Goal: Transaction & Acquisition: Purchase product/service

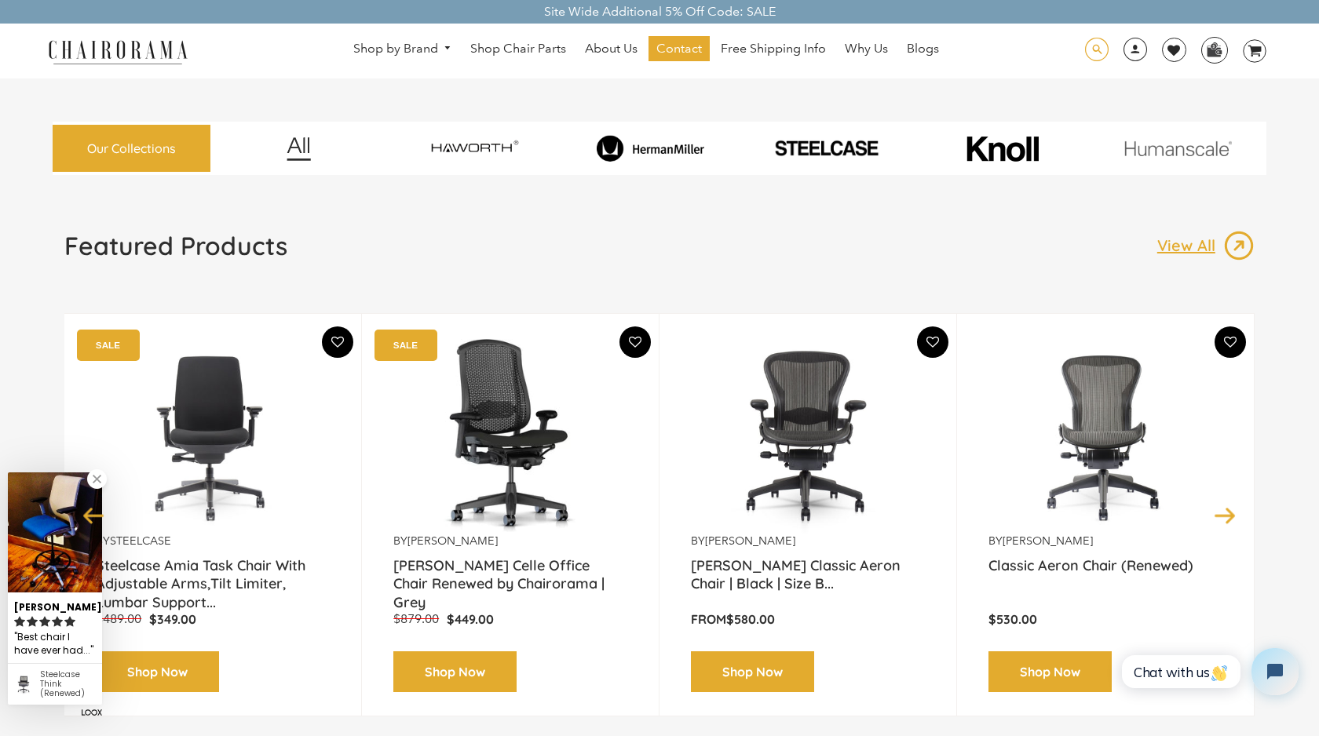
click at [1103, 44] on span at bounding box center [1097, 50] width 24 height 24
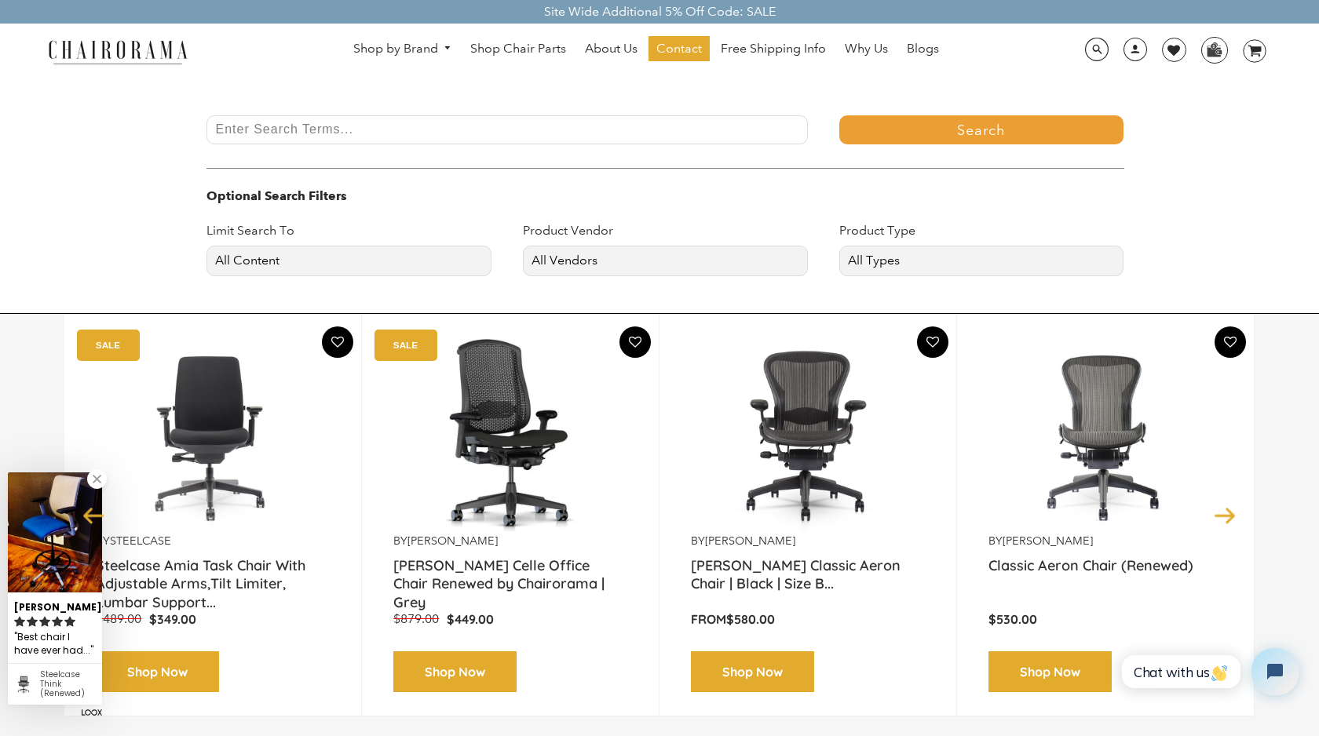
click at [670, 133] on input "Enter Search Terms..." at bounding box center [506, 129] width 600 height 29
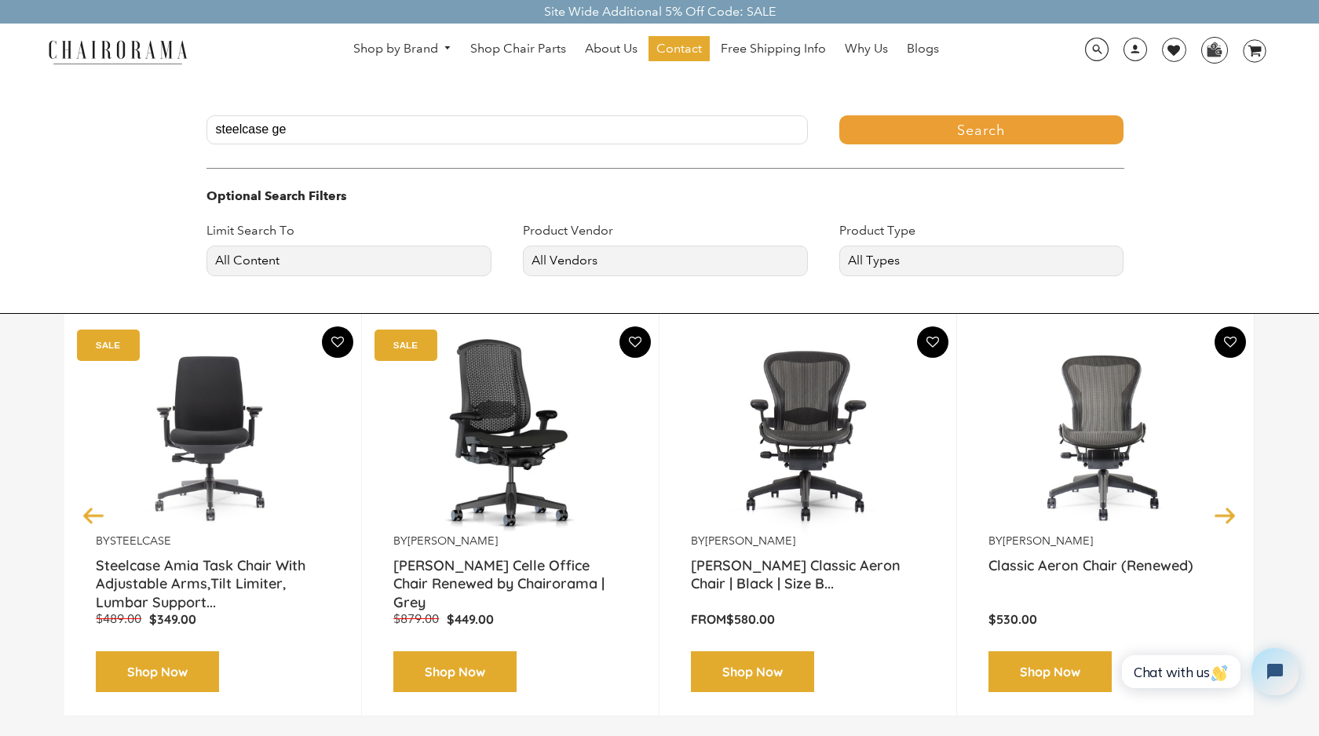
type input "steelcase ge"
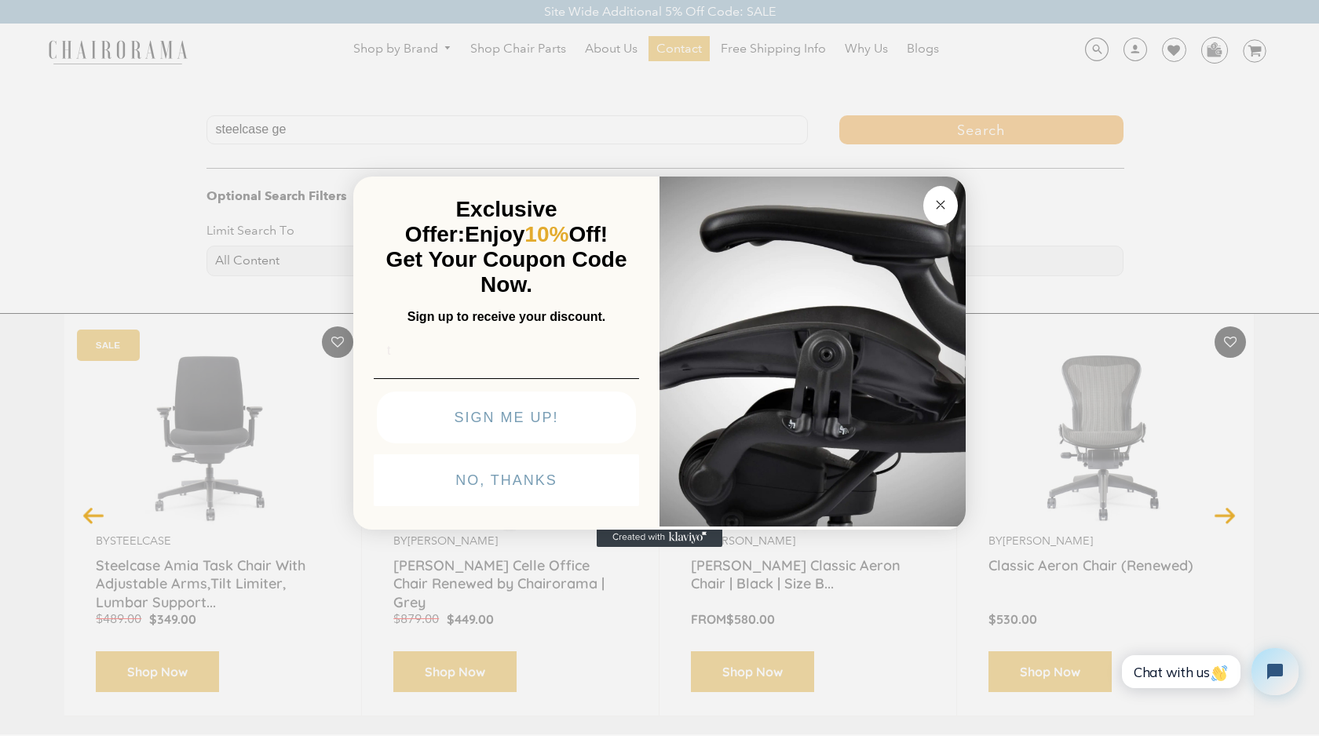
type input "t"
click at [940, 209] on circle "Close dialog" at bounding box center [941, 205] width 18 height 18
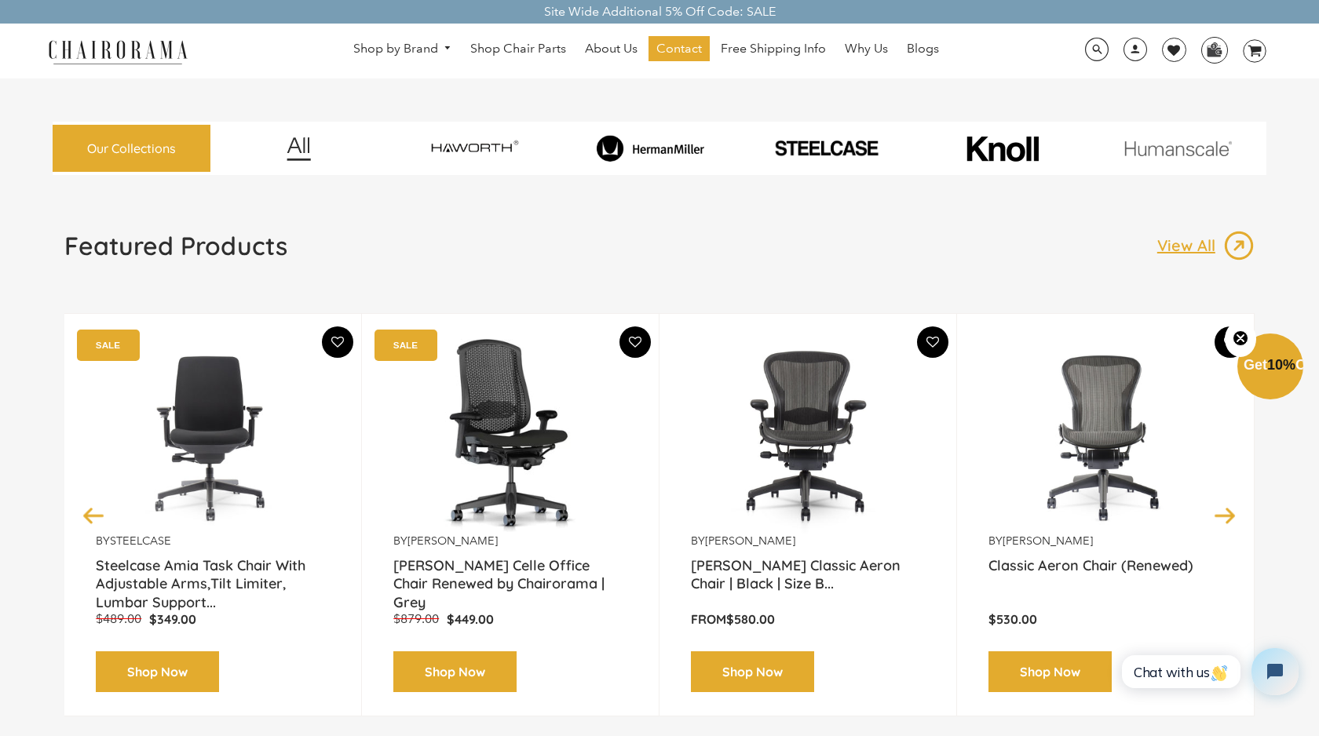
click at [313, 99] on div "Our Collections" at bounding box center [660, 126] width 1214 height 97
click at [313, 91] on div "Our Collections" at bounding box center [660, 126] width 1214 height 97
click at [1102, 43] on span at bounding box center [1097, 50] width 24 height 24
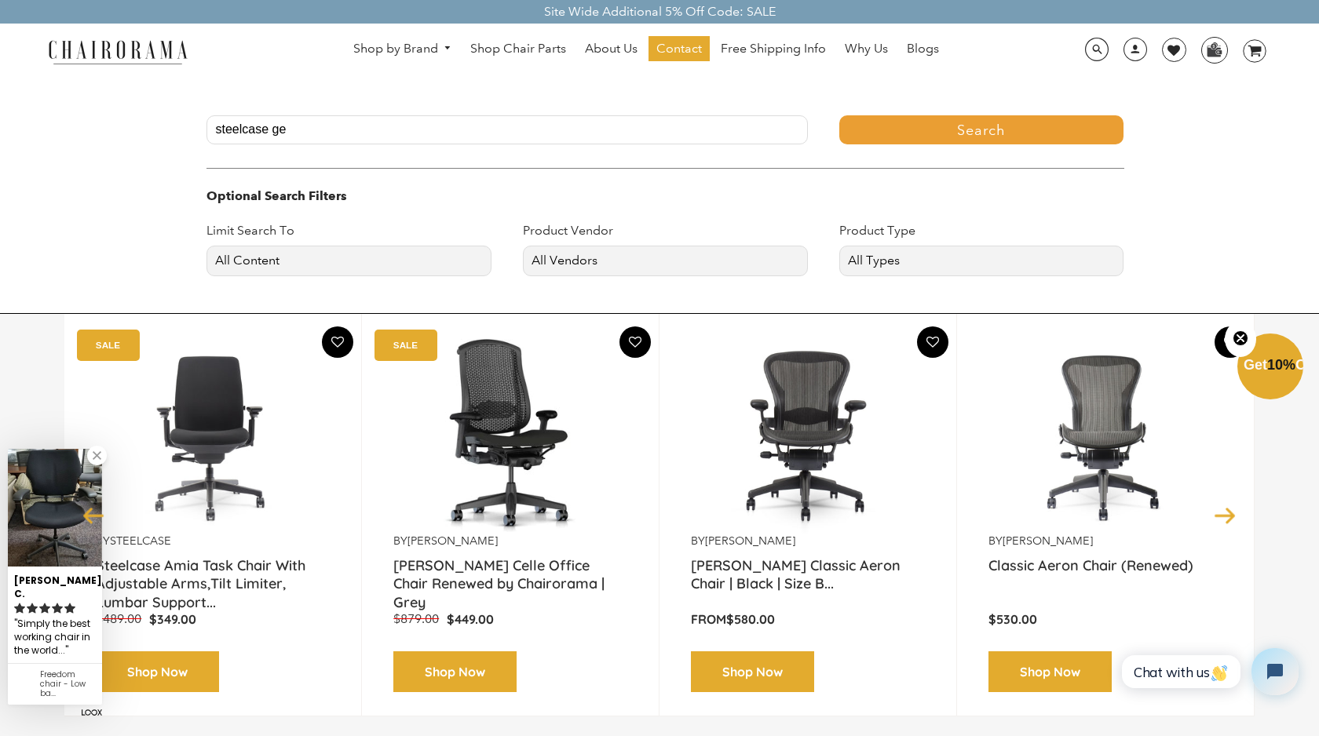
click at [582, 137] on input "steelcase ge" at bounding box center [506, 129] width 600 height 29
type input "steelcase gesture"
click at [839, 115] on button "Search" at bounding box center [981, 129] width 285 height 29
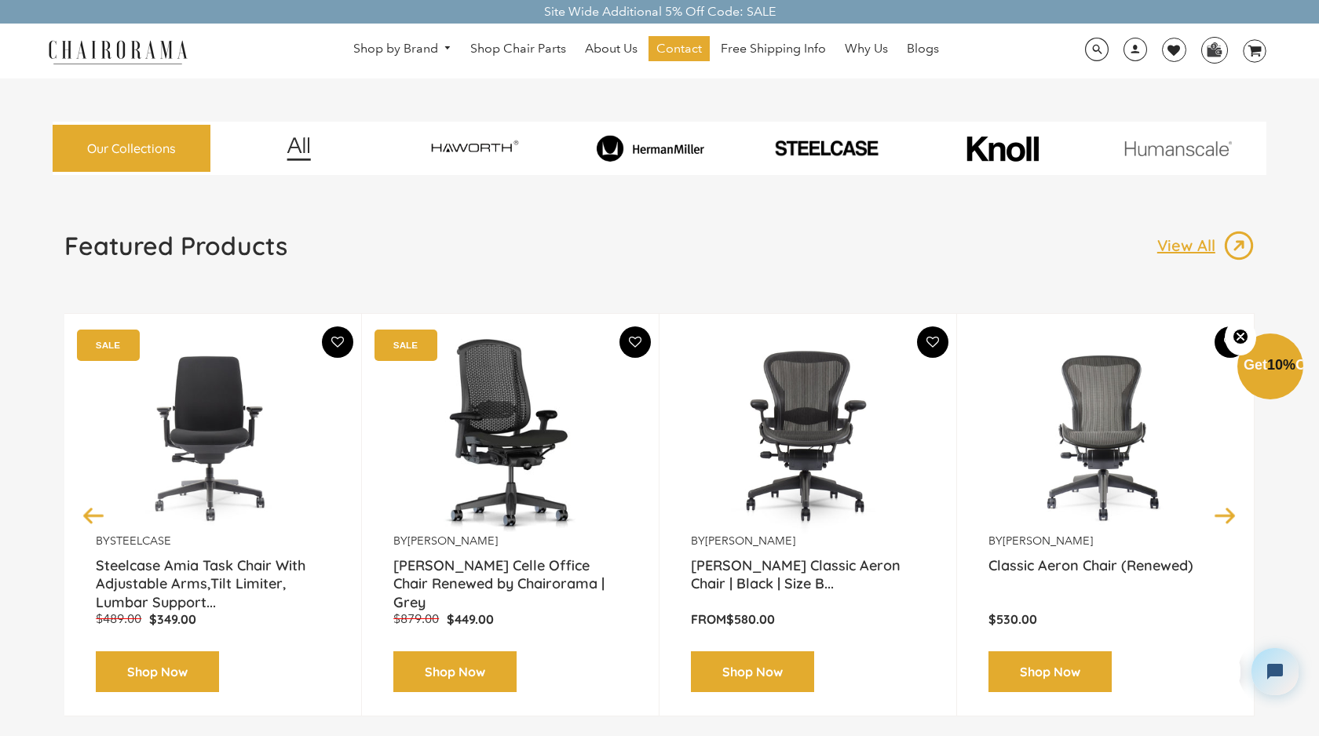
click at [808, 152] on img at bounding box center [826, 148] width 170 height 20
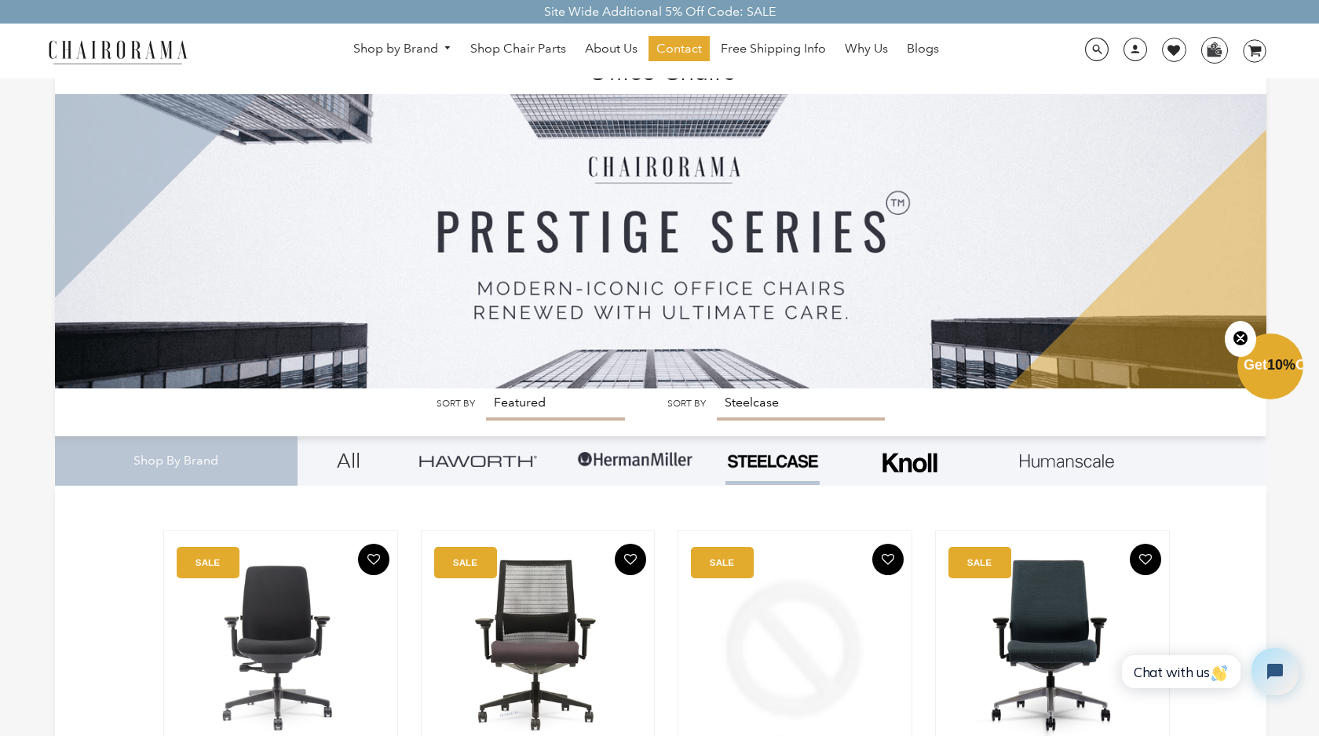
scroll to position [4, 0]
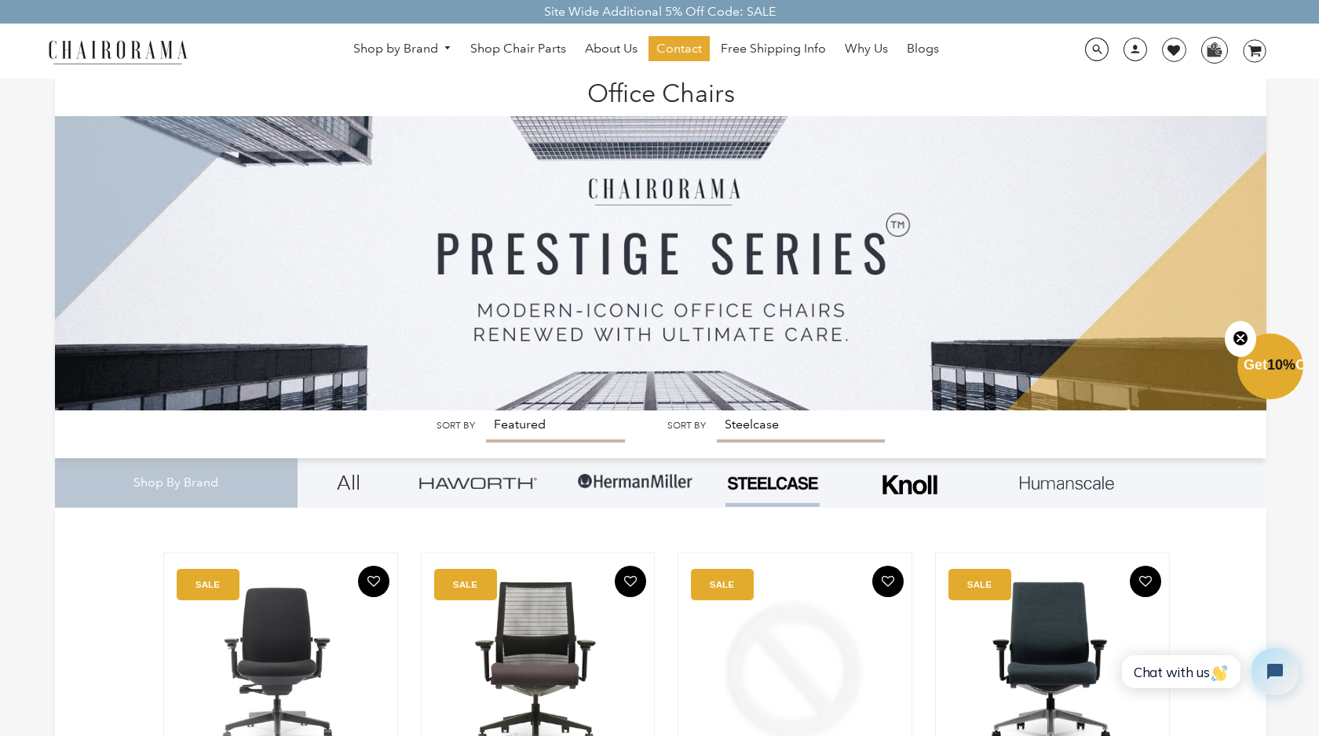
click at [621, 489] on img at bounding box center [635, 481] width 118 height 47
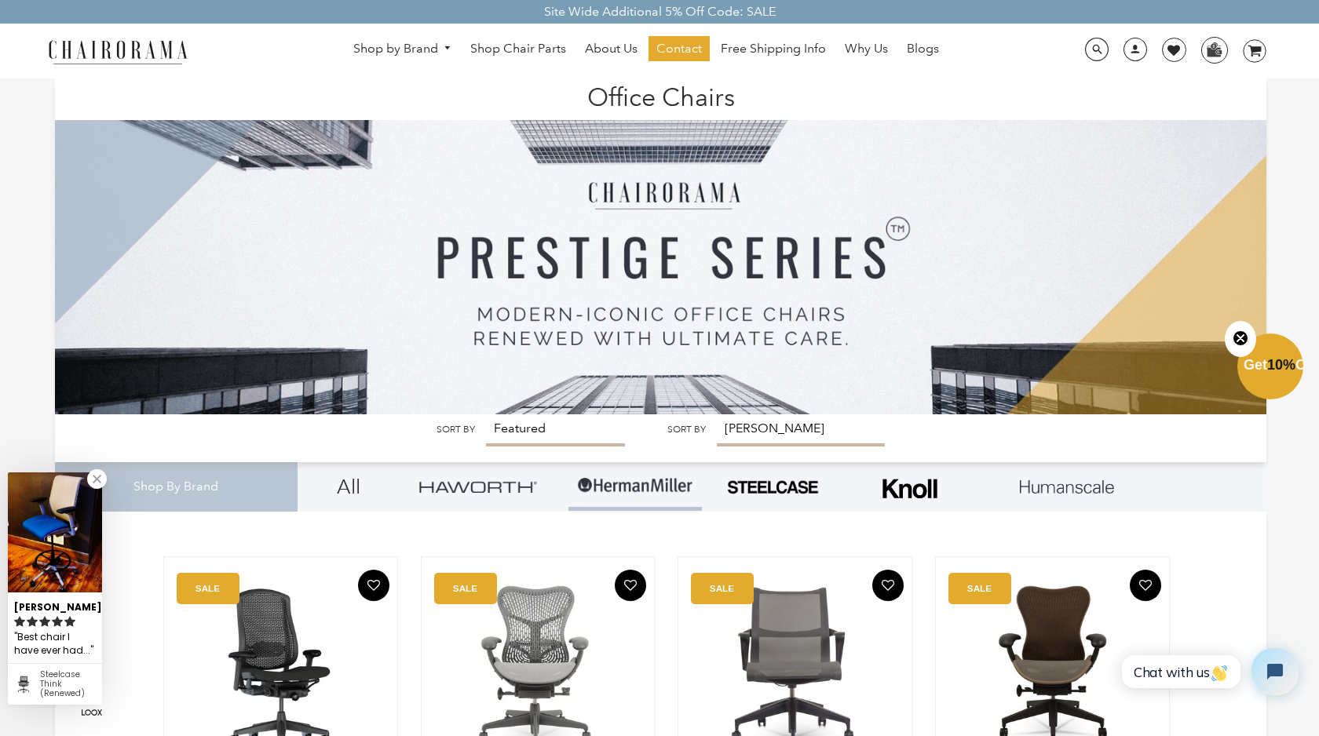
drag, startPoint x: 199, startPoint y: 53, endPoint x: 182, endPoint y: 53, distance: 17.3
